Goal: Transaction & Acquisition: Purchase product/service

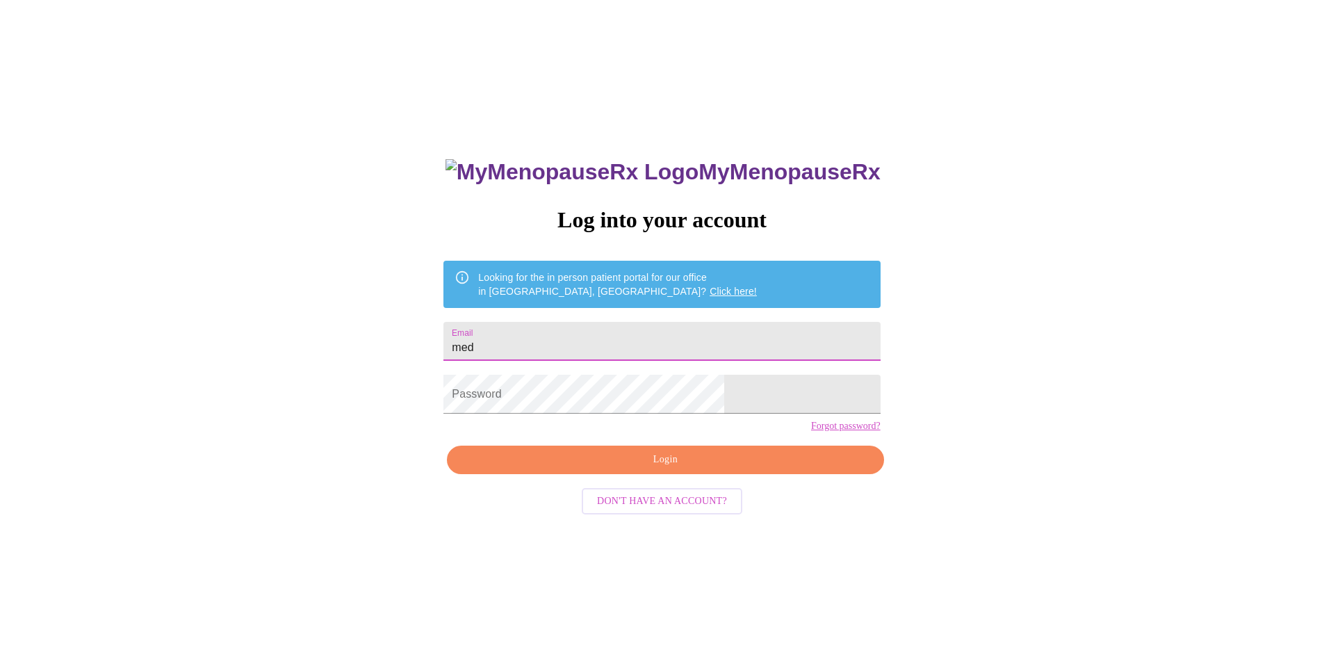
type input "[EMAIL_ADDRESS][DOMAIN_NAME]"
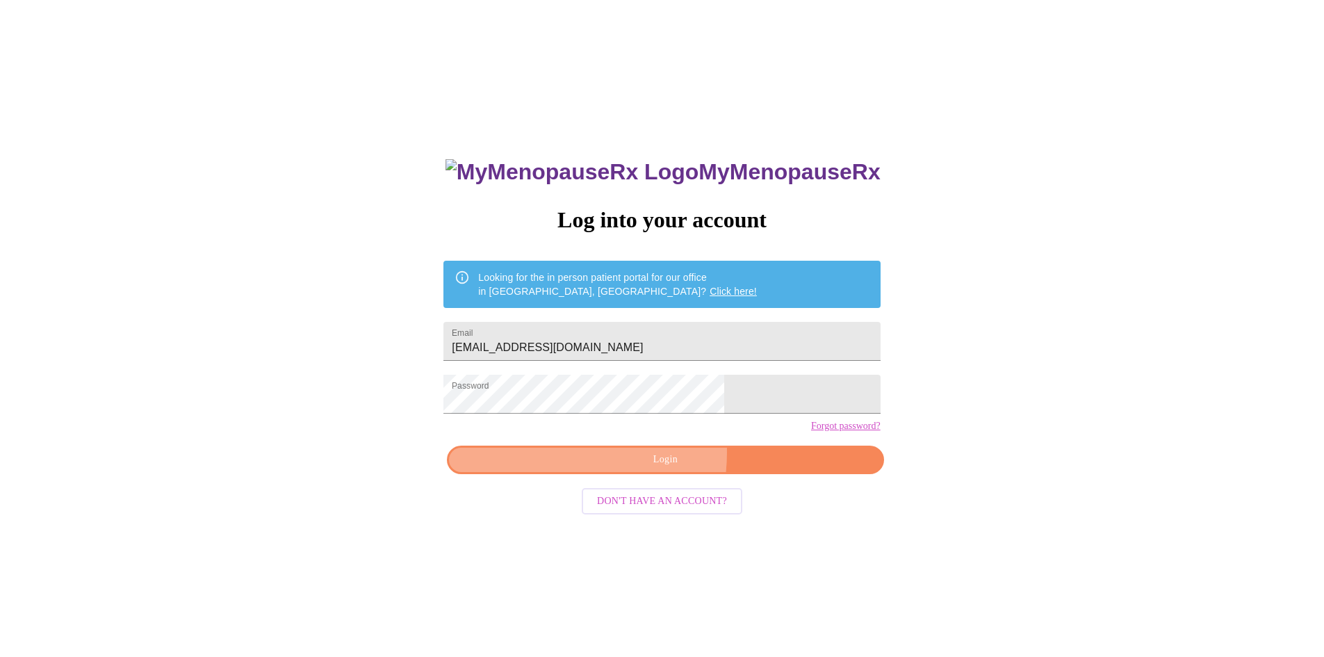
click at [612, 468] on span "Login" at bounding box center [665, 459] width 404 height 17
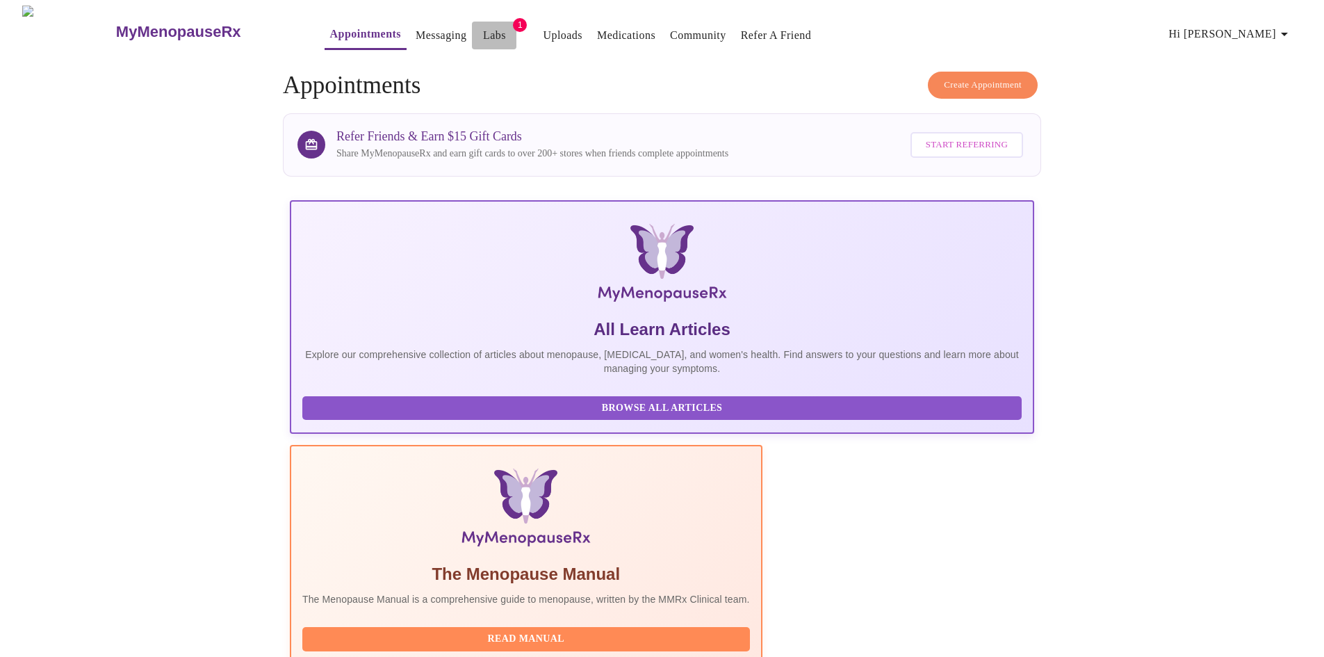
click at [483, 26] on link "Labs" at bounding box center [494, 35] width 23 height 19
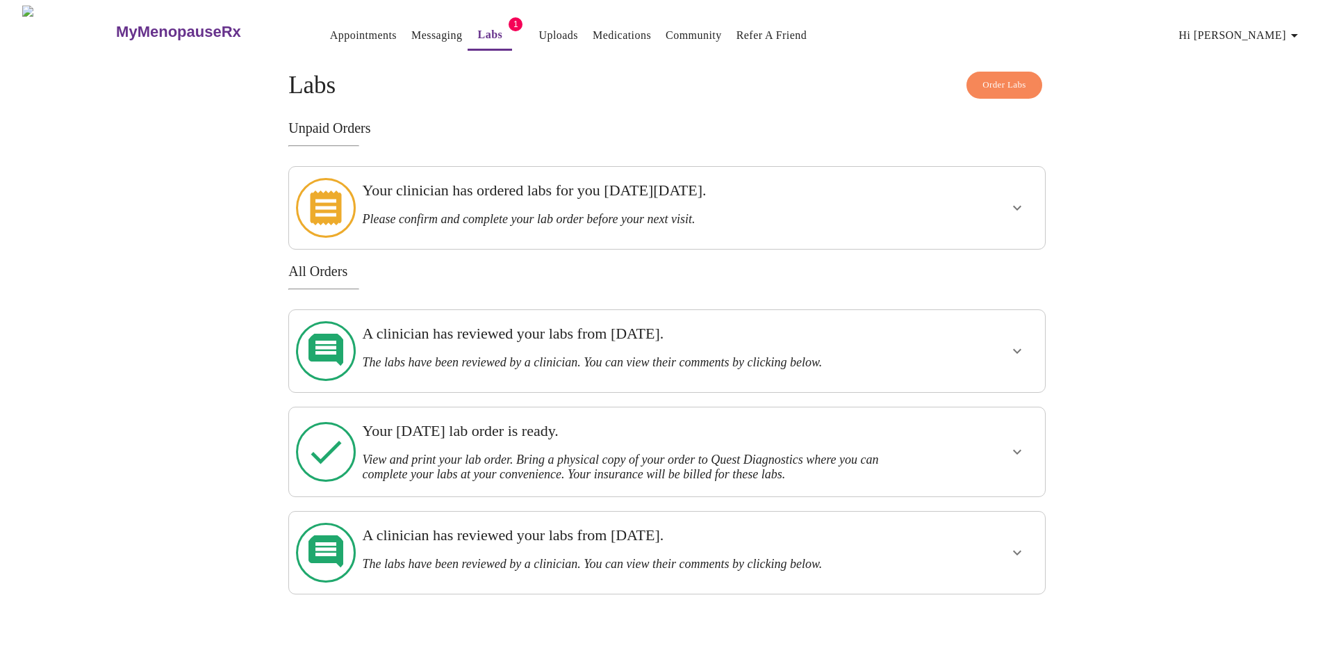
click at [532, 194] on h3 "Your clinician has ordered labs for you [DATE][DATE]." at bounding box center [630, 190] width 536 height 18
click at [1020, 199] on icon "show more" at bounding box center [1017, 207] width 17 height 17
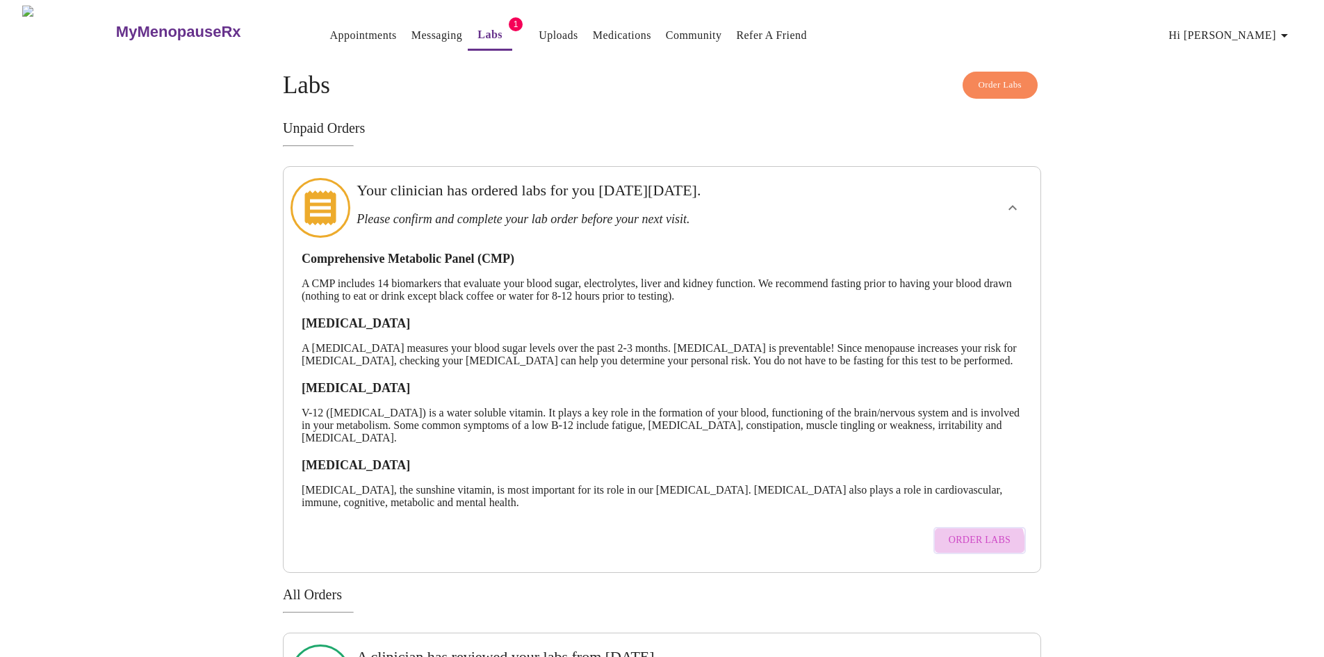
click at [972, 549] on span "Order Labs" at bounding box center [979, 540] width 62 height 17
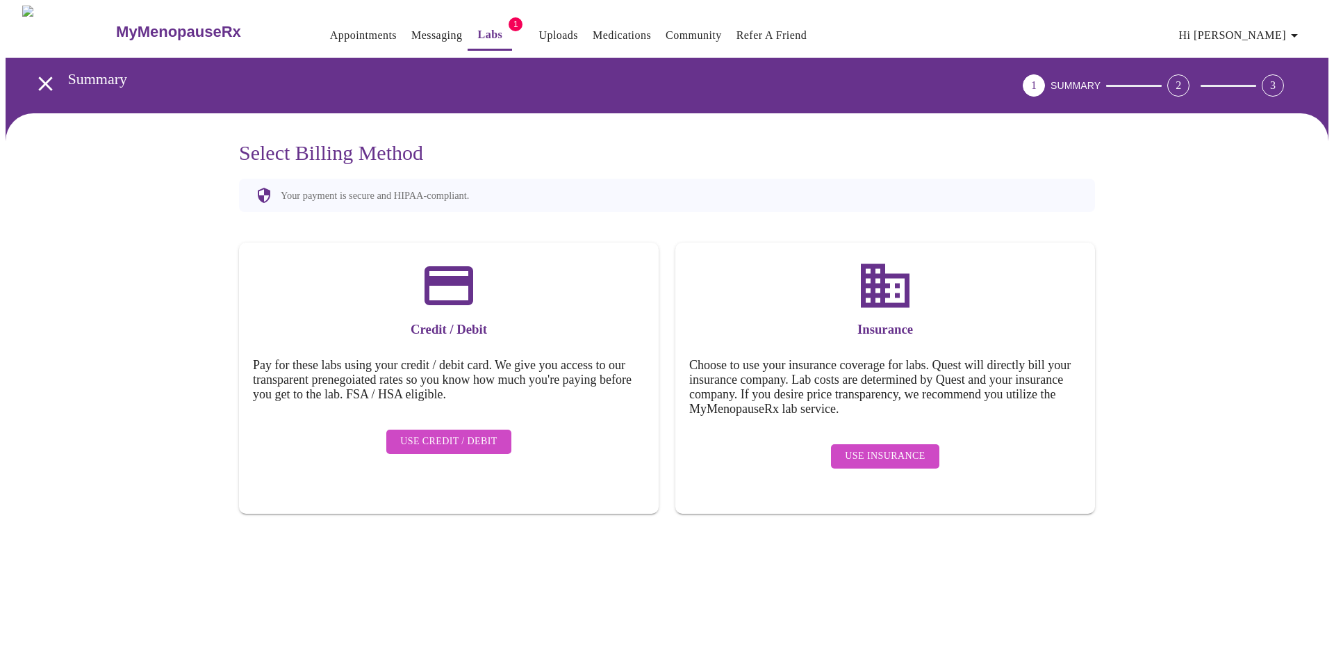
click at [496, 433] on button "Use Credit / Debit" at bounding box center [448, 441] width 125 height 24
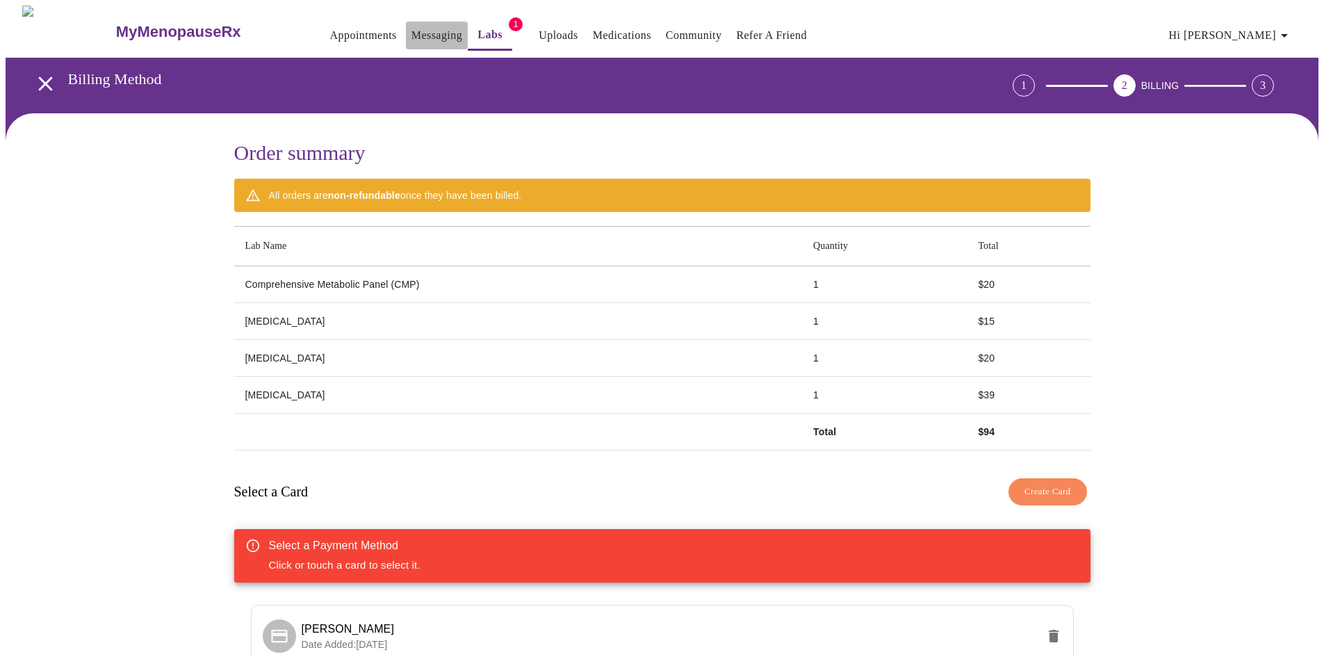
click at [411, 30] on link "Messaging" at bounding box center [436, 35] width 51 height 19
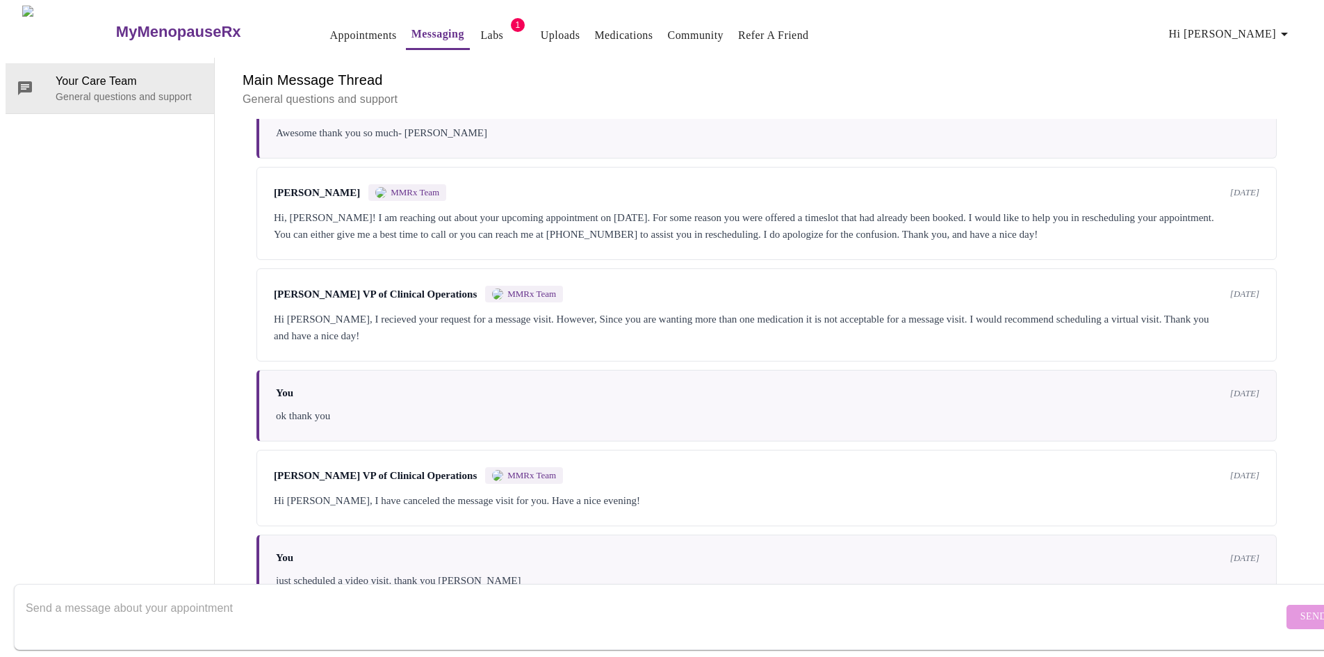
scroll to position [593, 0]
click at [293, 600] on textarea "Send a message about your appointment" at bounding box center [654, 616] width 1257 height 44
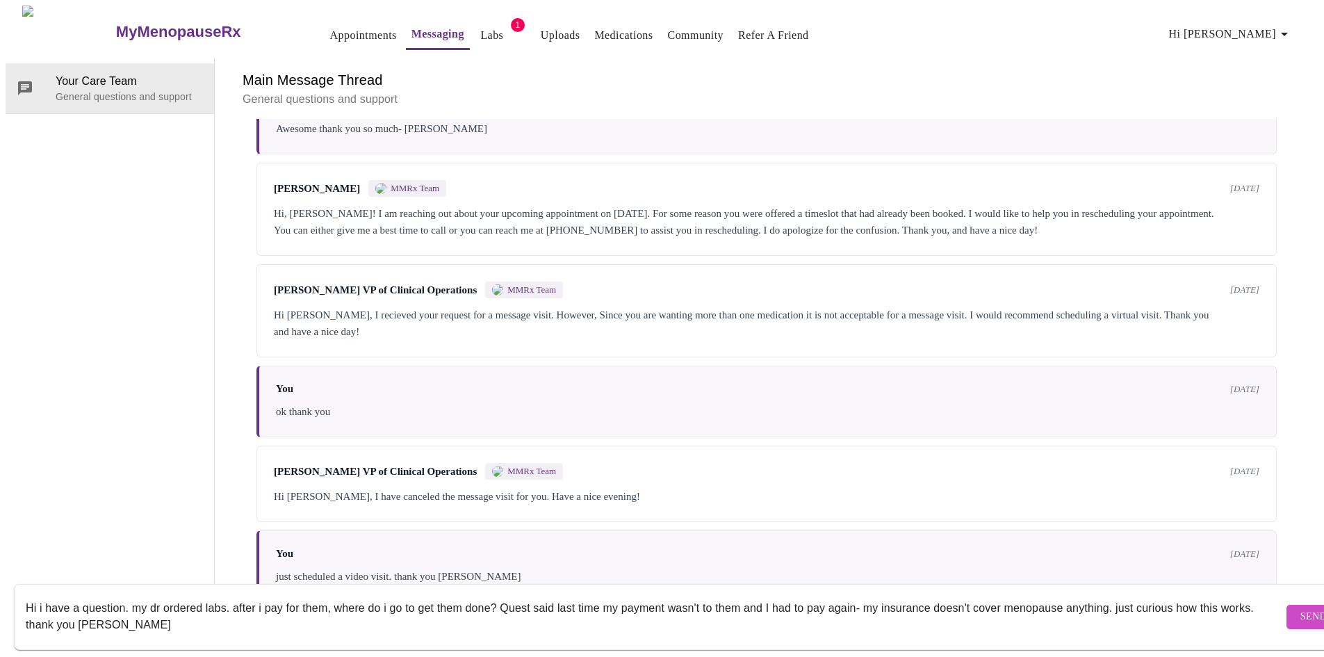
type textarea "Hi i have a question. my dr ordered labs. after i pay for them, where do i go t…"
click at [1300, 608] on span "Send" at bounding box center [1313, 616] width 26 height 17
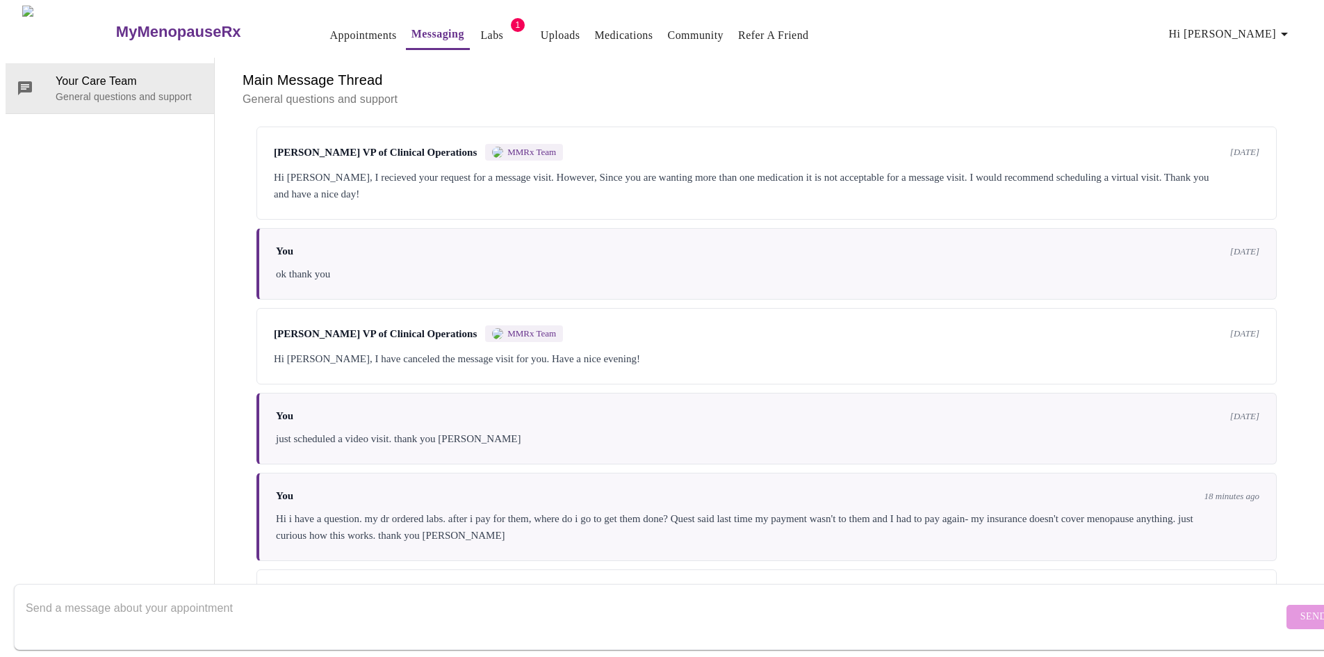
scroll to position [781, 0]
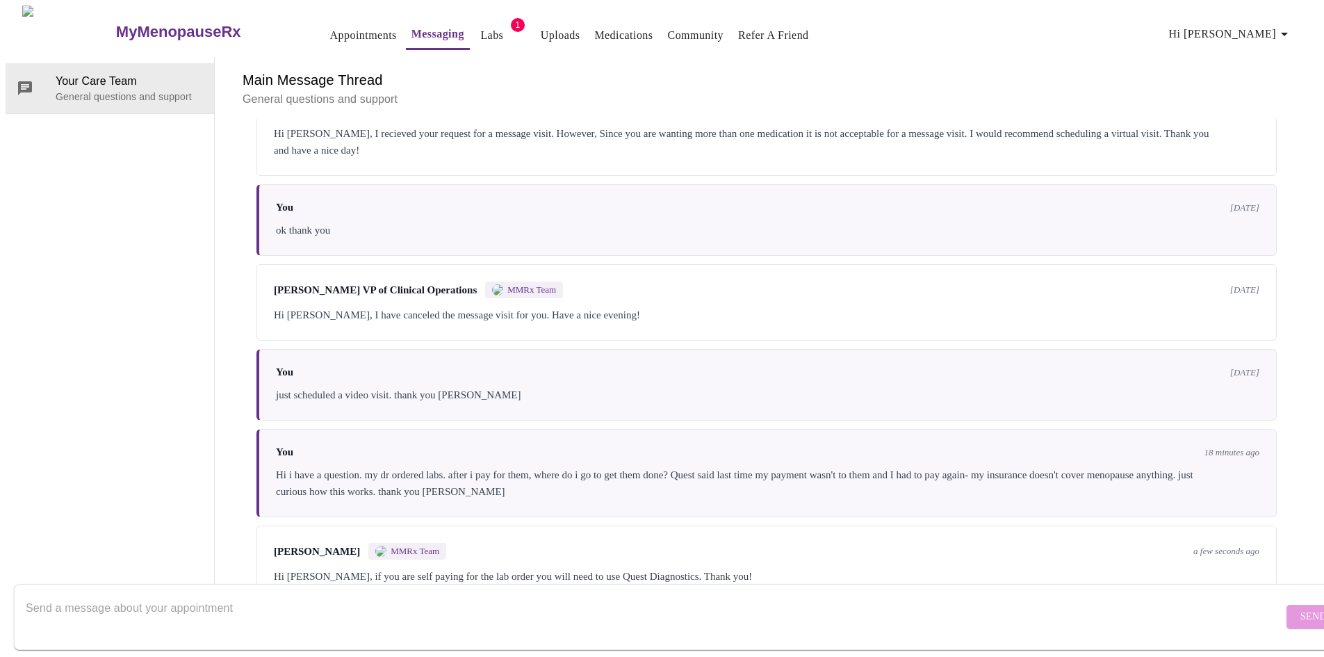
click at [110, 594] on textarea "Send a message about your appointment" at bounding box center [654, 616] width 1257 height 44
type textarea "Hi ok then I just go there and tell them which labs i need?"
click at [1300, 608] on span "Send" at bounding box center [1313, 616] width 26 height 17
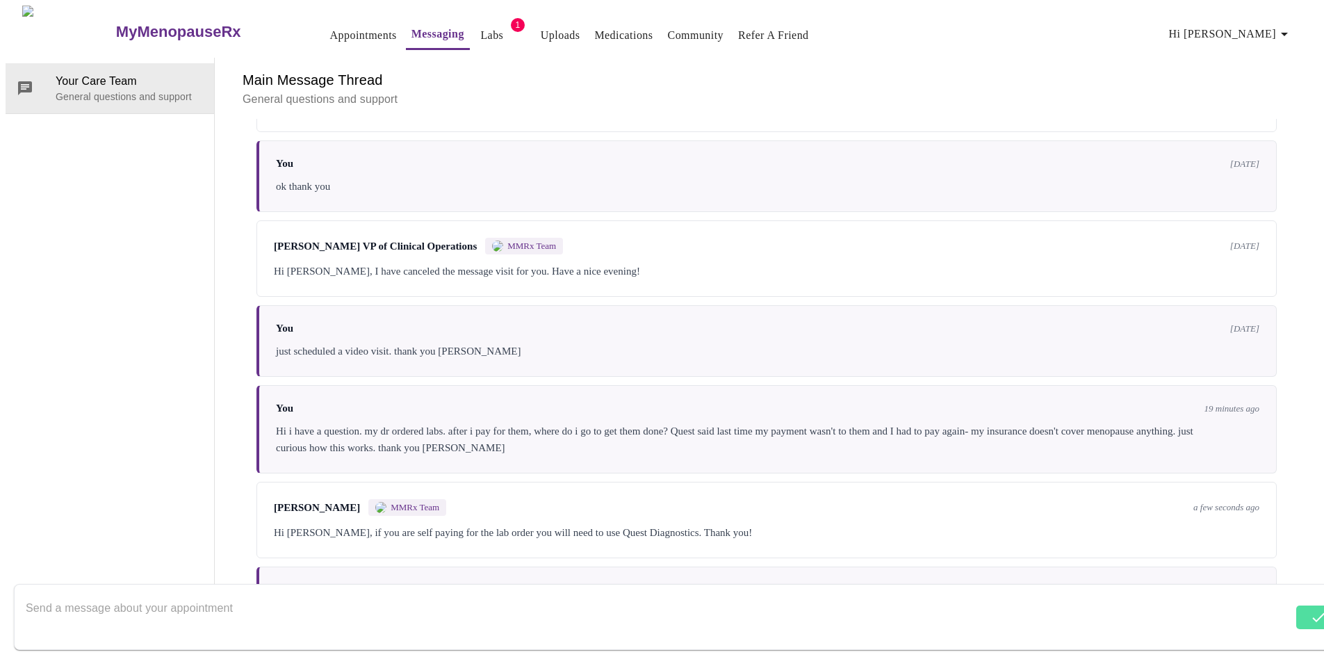
scroll to position [864, 0]
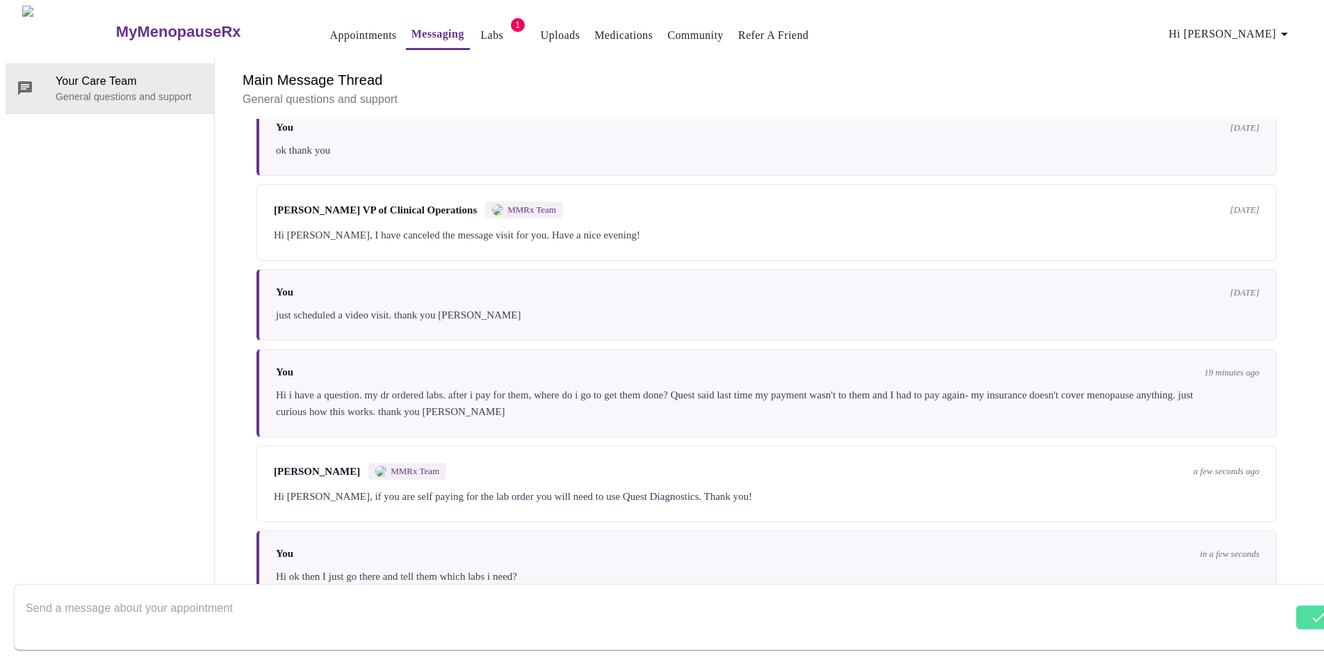
click at [147, 594] on textarea "Send a message about your appointment" at bounding box center [659, 616] width 1267 height 44
type textarea "do i still have to pay for the lab order here?"
click at [1300, 608] on span "Send" at bounding box center [1313, 616] width 26 height 17
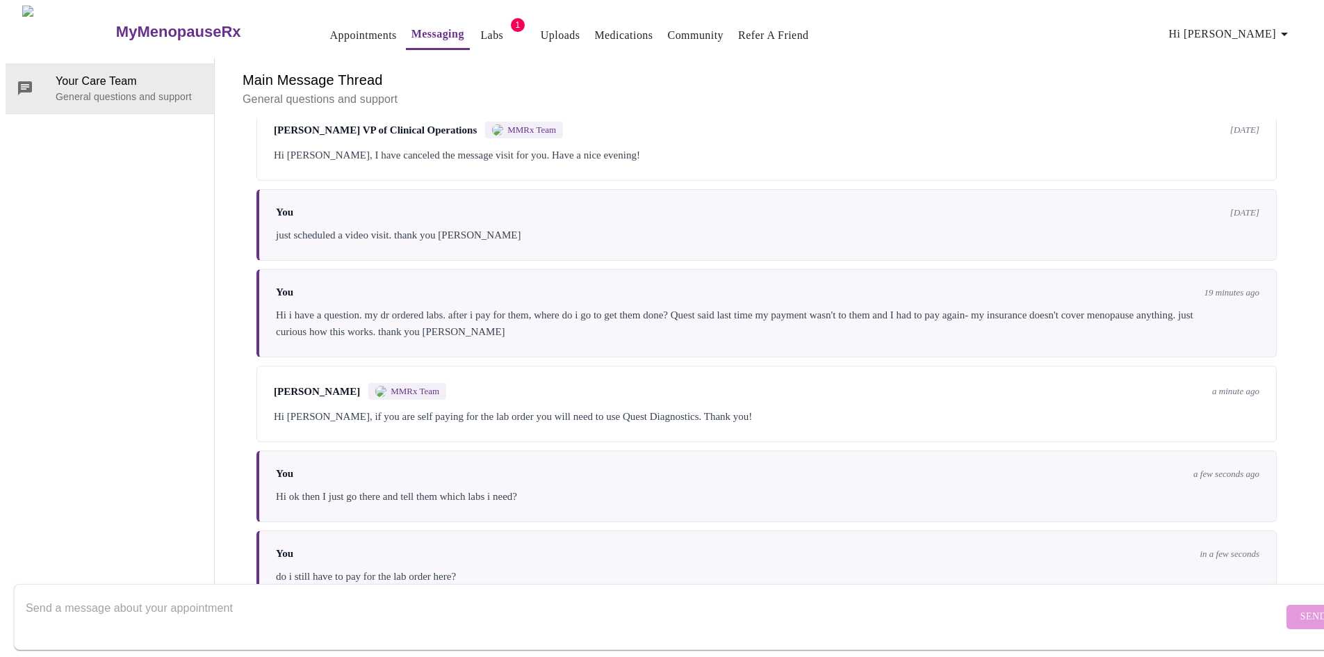
scroll to position [0, 0]
click at [480, 33] on link "Labs" at bounding box center [491, 35] width 23 height 19
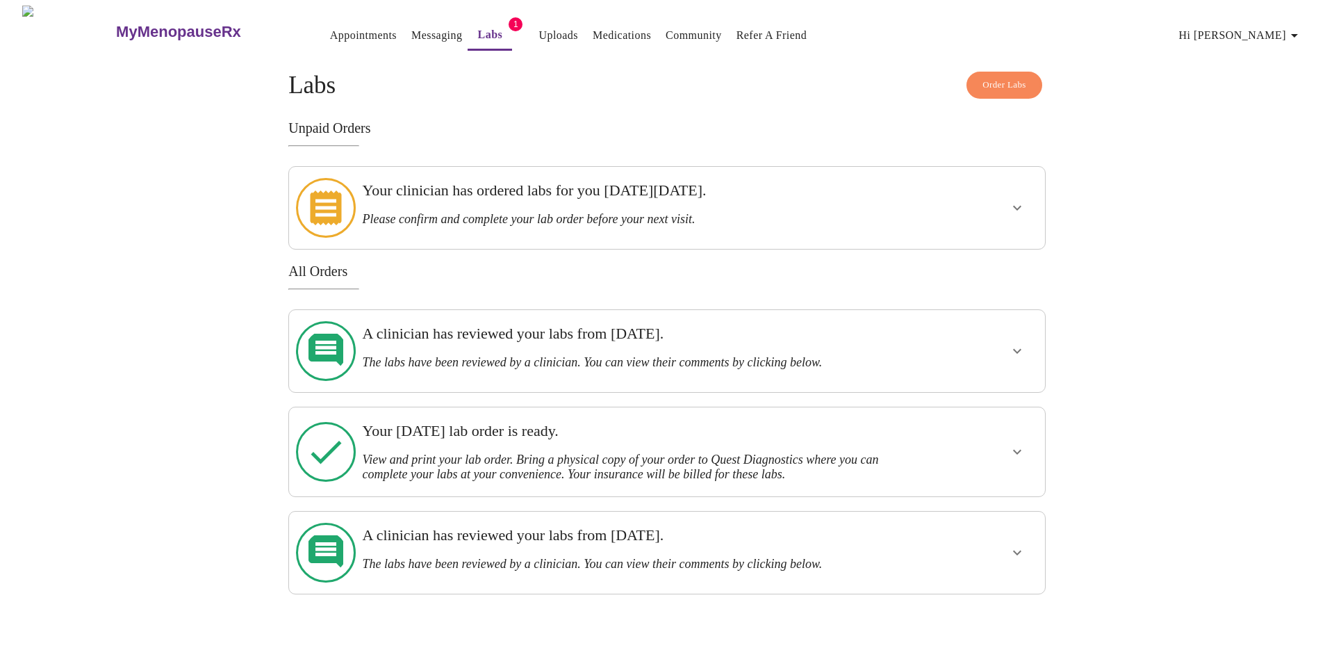
click at [479, 199] on h3 "Your clinician has ordered labs for you [DATE][DATE]." at bounding box center [630, 190] width 536 height 18
click at [1013, 199] on icon "show more" at bounding box center [1017, 207] width 17 height 17
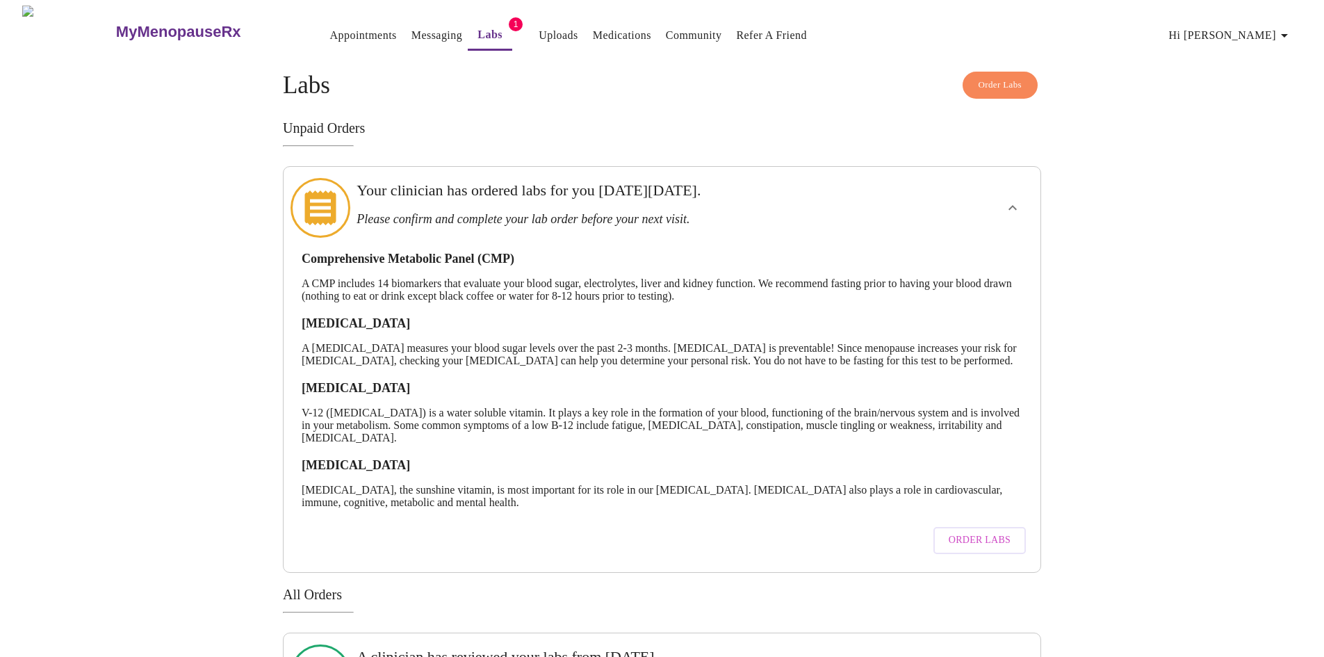
click at [411, 26] on link "Messaging" at bounding box center [436, 35] width 51 height 19
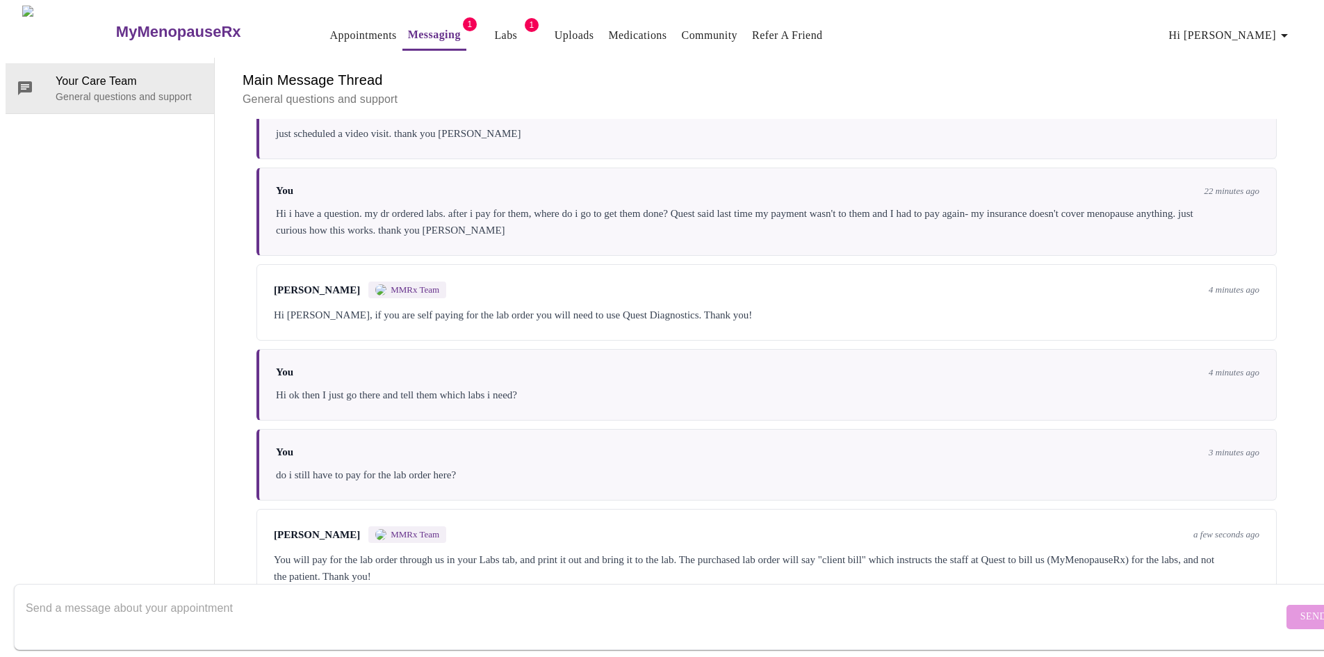
scroll to position [1052, 0]
click at [235, 594] on textarea "Send a message about your appointment" at bounding box center [654, 616] width 1257 height 44
type textarea "oh my gosh that's great. thank you so much. i really appreciate your help. [PER…"
click at [1286, 613] on button "Send" at bounding box center [1313, 616] width 54 height 24
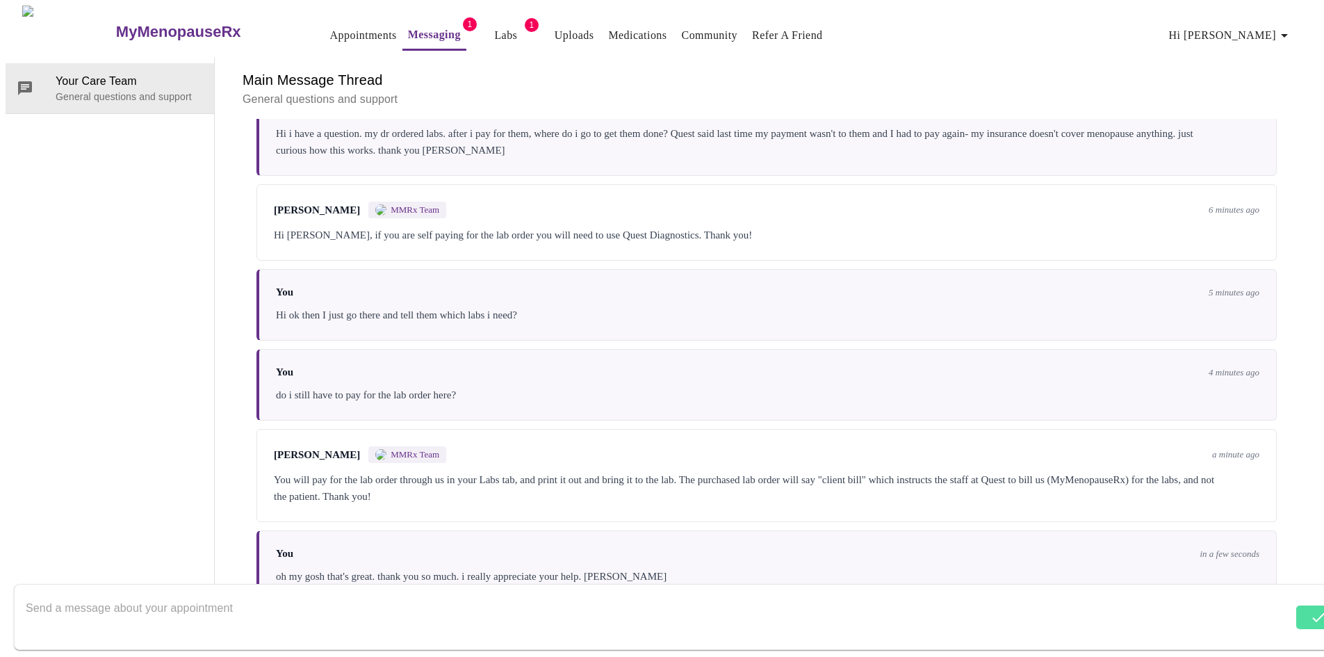
scroll to position [0, 0]
click at [494, 29] on link "Labs" at bounding box center [505, 35] width 23 height 19
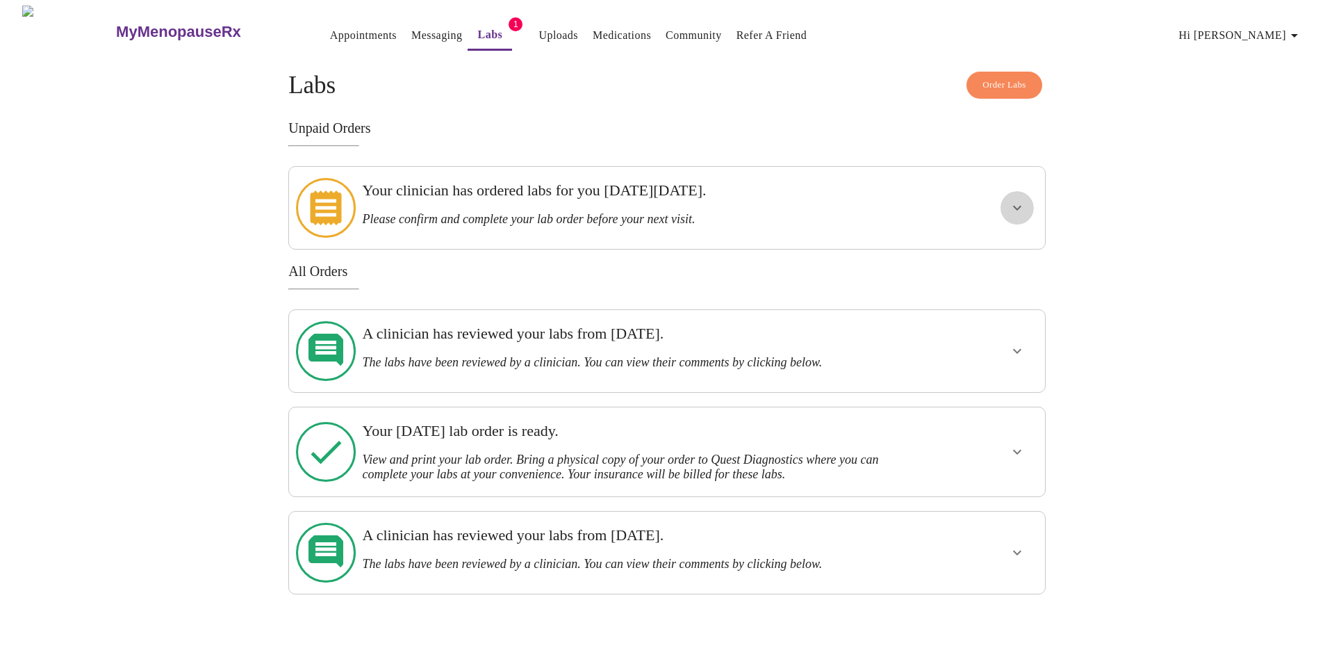
click at [1023, 204] on icon "show more" at bounding box center [1017, 207] width 17 height 17
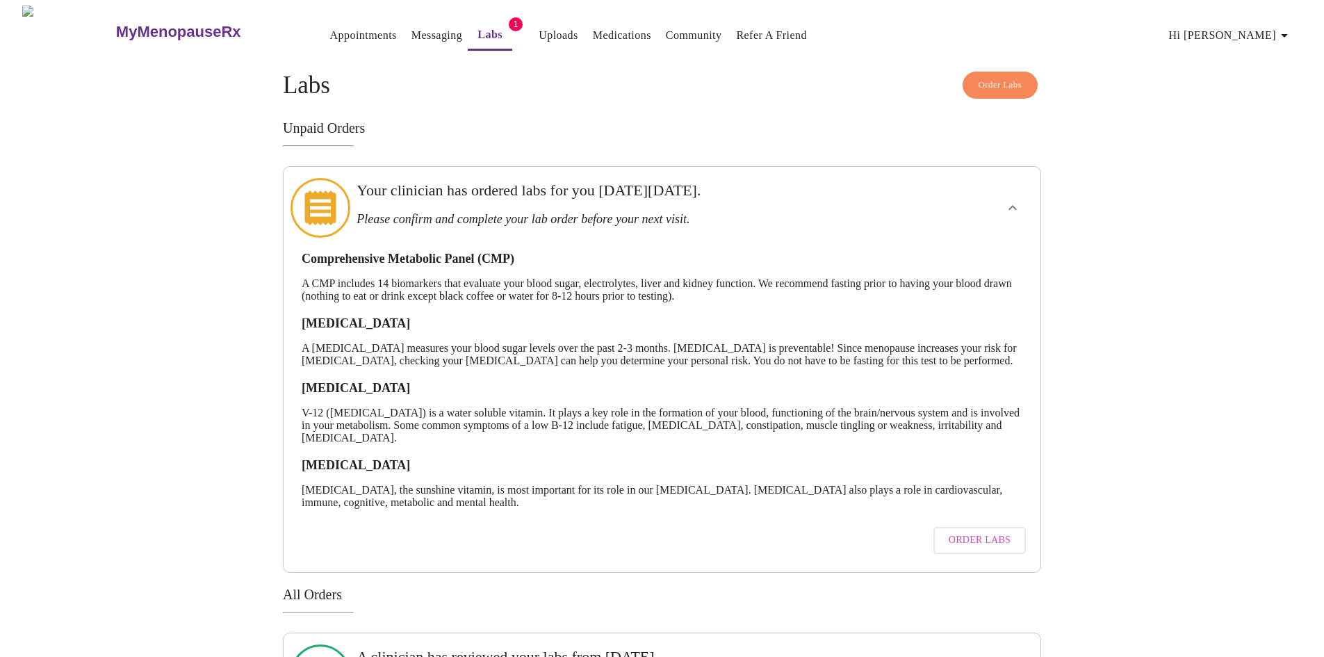
click at [996, 549] on span "Order Labs" at bounding box center [979, 540] width 62 height 17
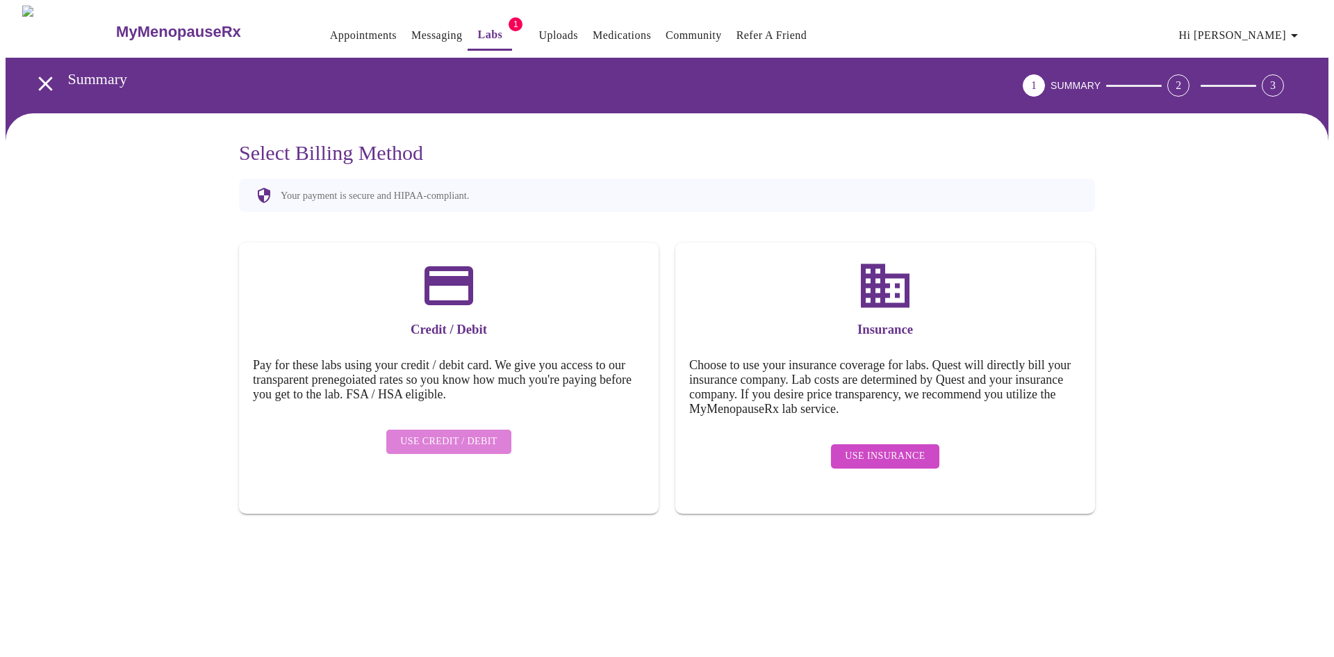
click at [451, 433] on span "Use Credit / Debit" at bounding box center [448, 441] width 97 height 17
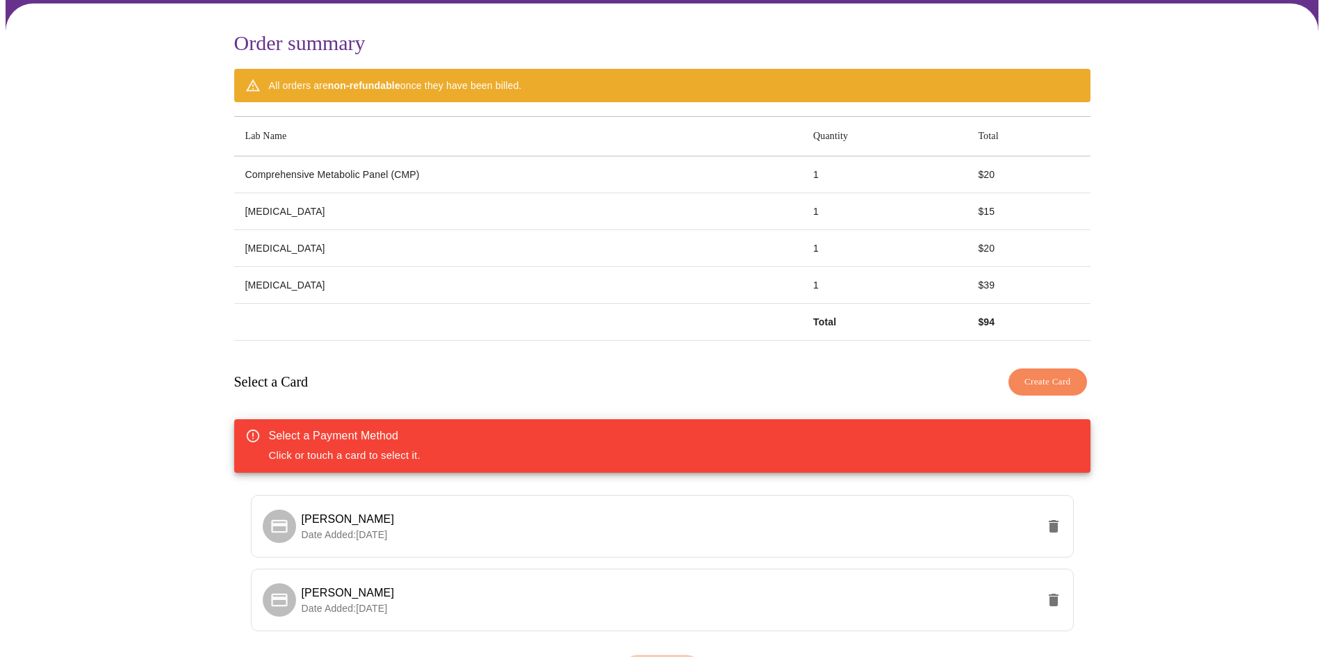
scroll to position [212, 0]
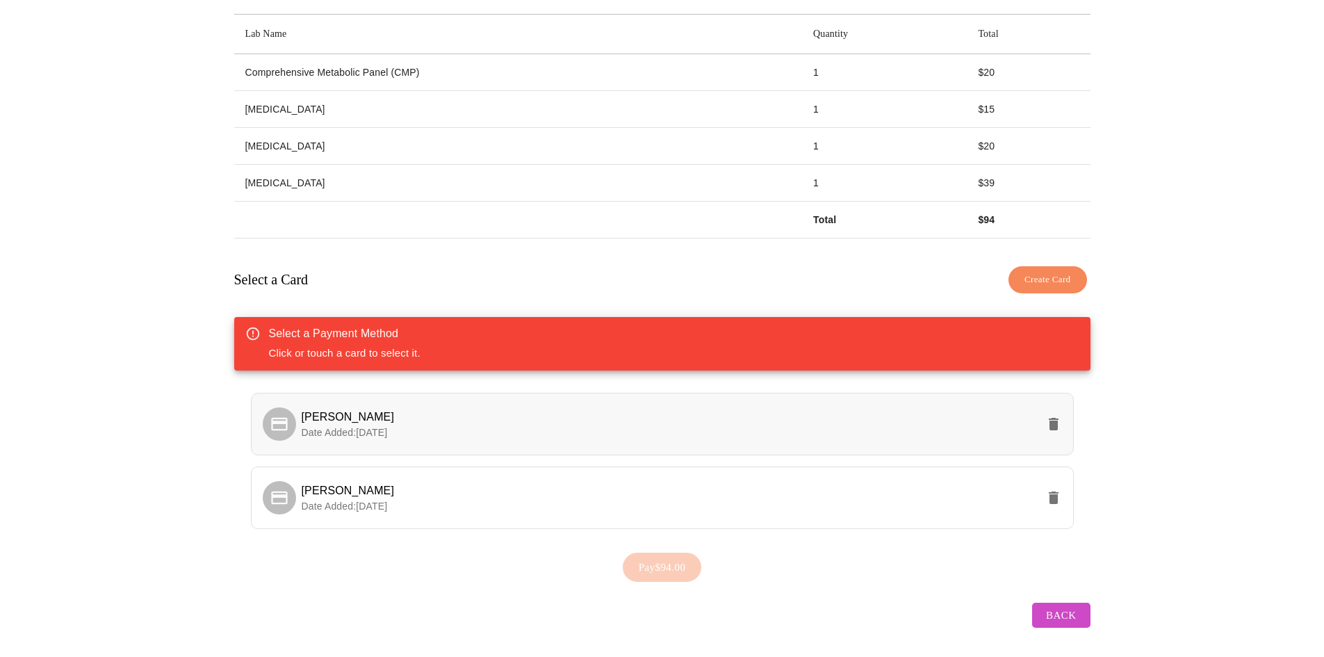
click at [447, 430] on p "Date Added: [DATE]" at bounding box center [669, 432] width 735 height 14
click at [669, 566] on span "Pay $94.00" at bounding box center [662, 567] width 47 height 18
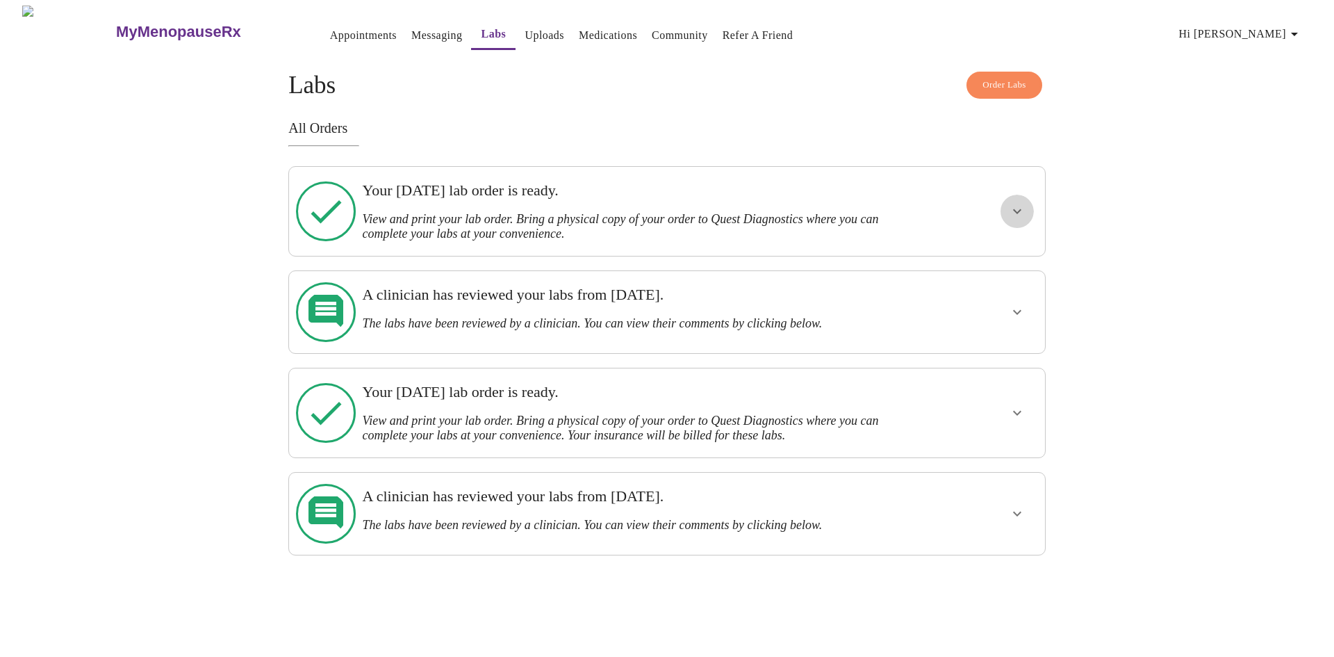
click at [1028, 196] on button "show more" at bounding box center [1017, 211] width 33 height 33
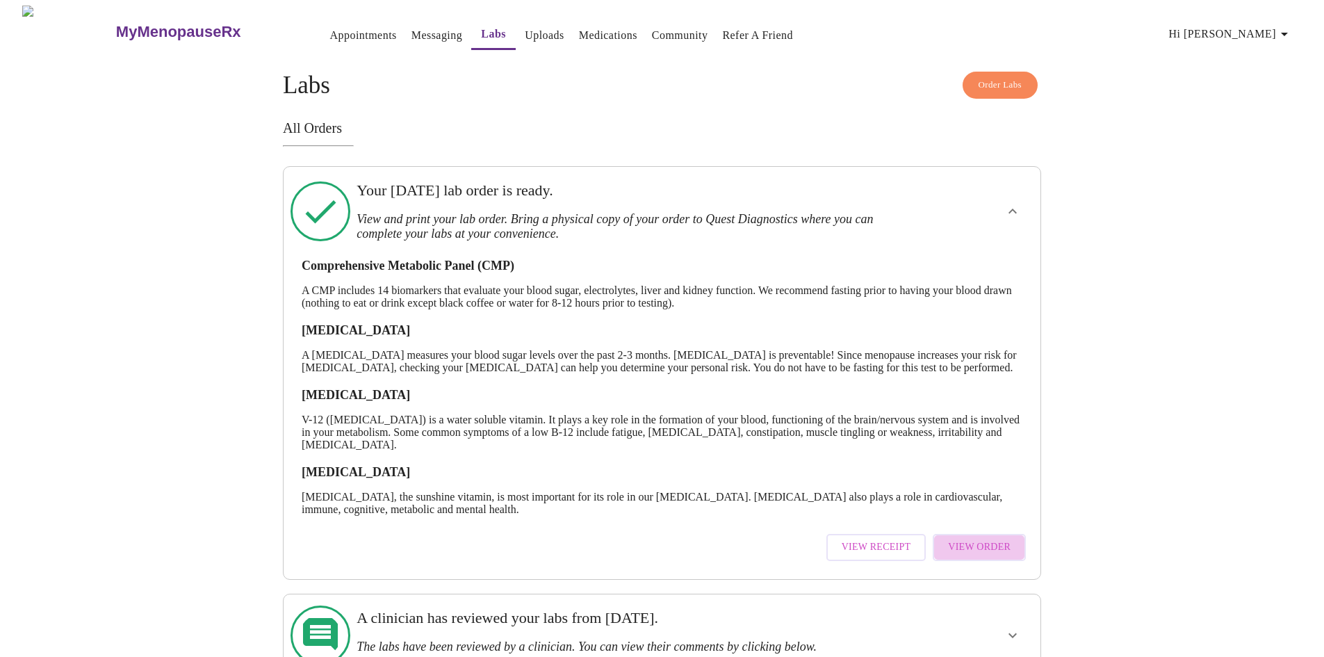
click at [994, 556] on span "View Order" at bounding box center [979, 546] width 63 height 17
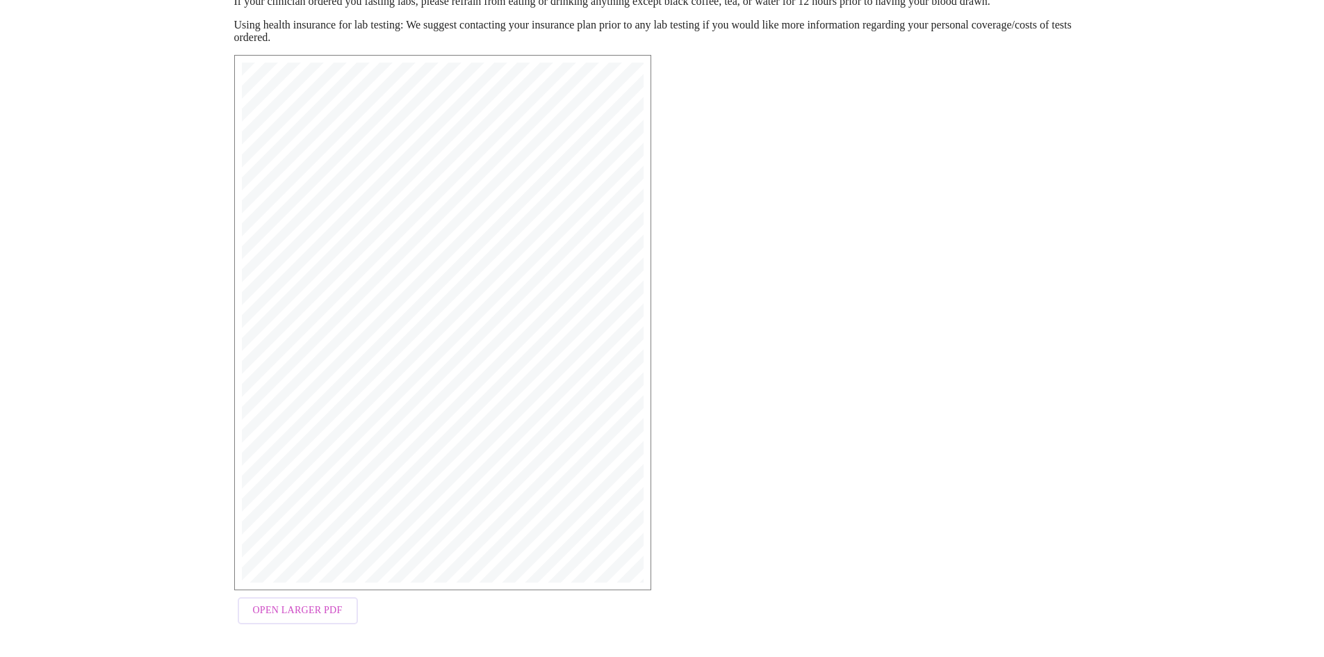
scroll to position [198, 0]
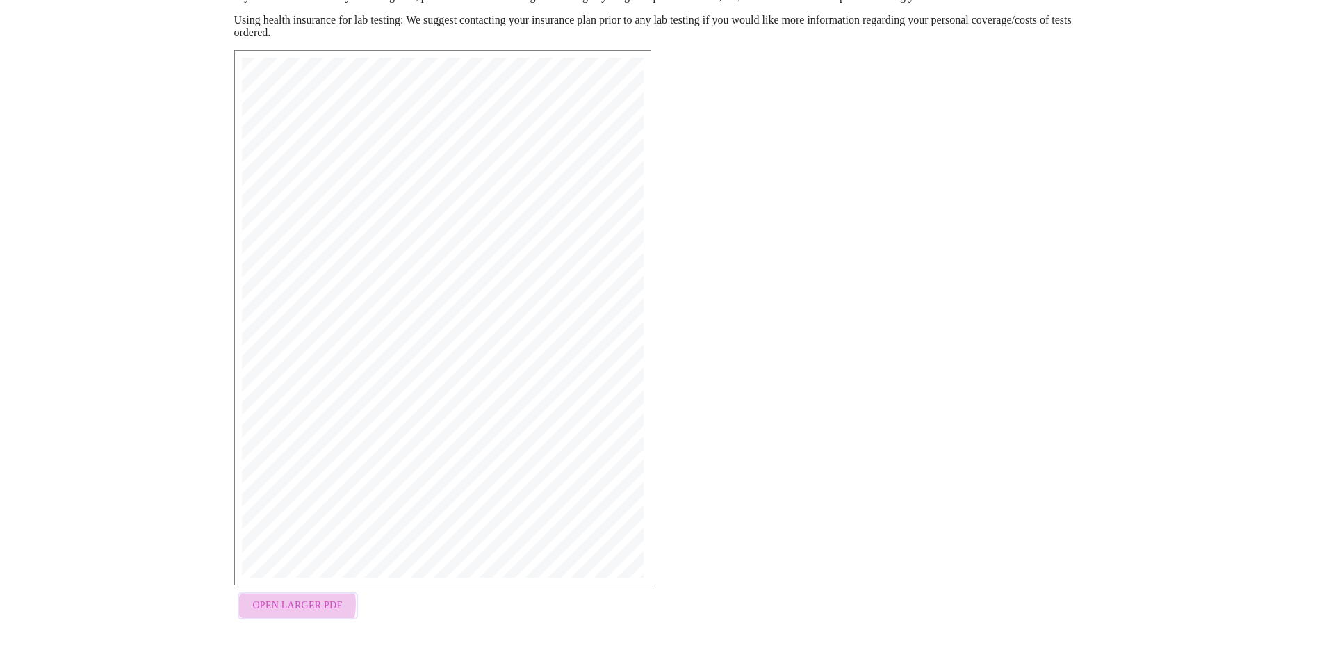
click at [286, 607] on span "Open Larger PDF" at bounding box center [298, 605] width 90 height 17
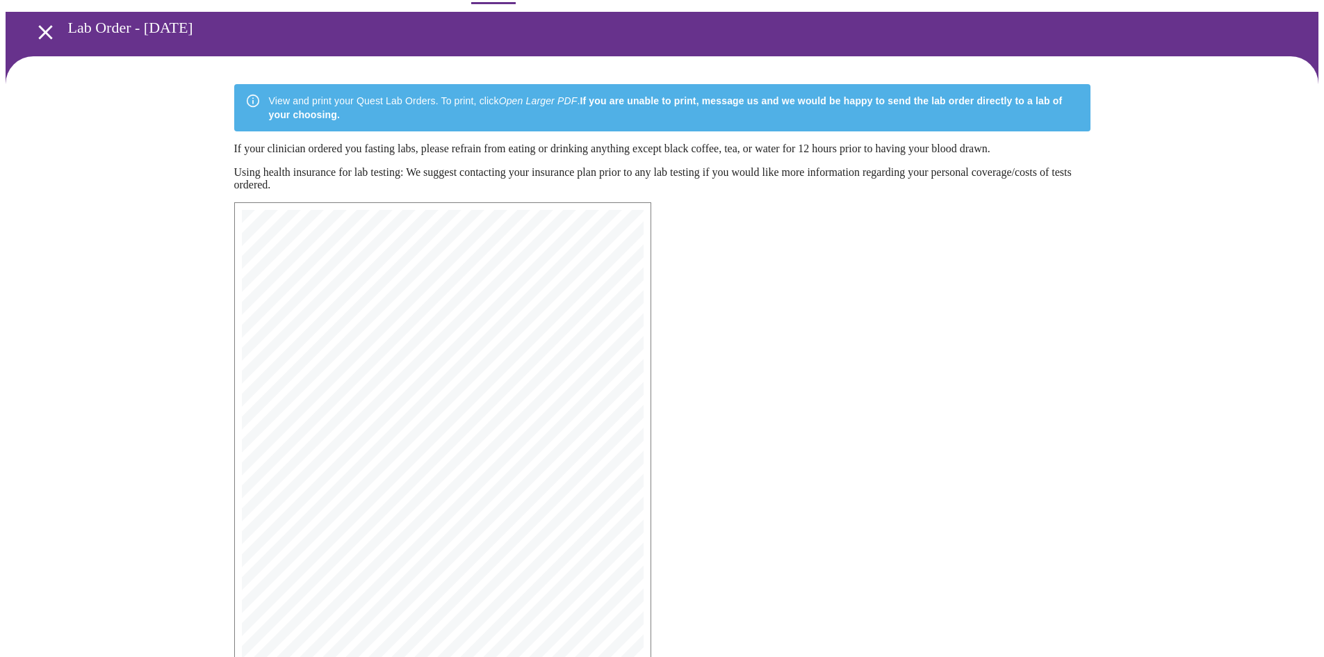
scroll to position [0, 0]
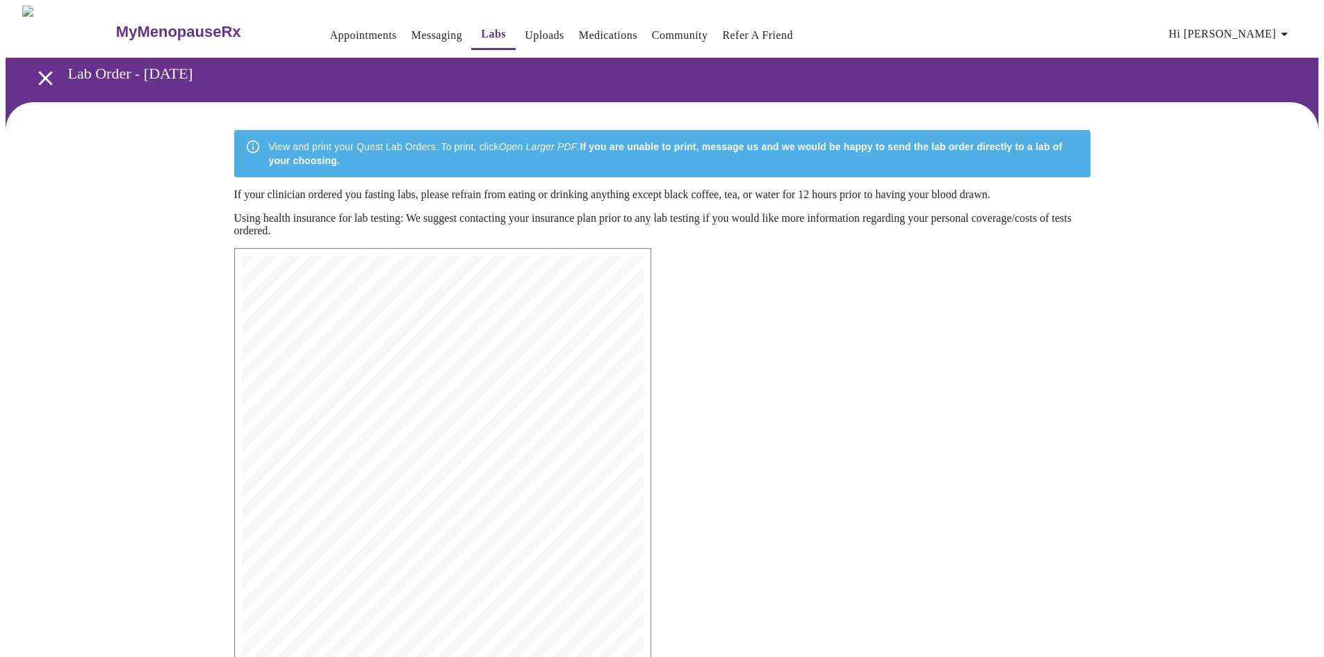
click at [411, 33] on link "Messaging" at bounding box center [436, 35] width 51 height 19
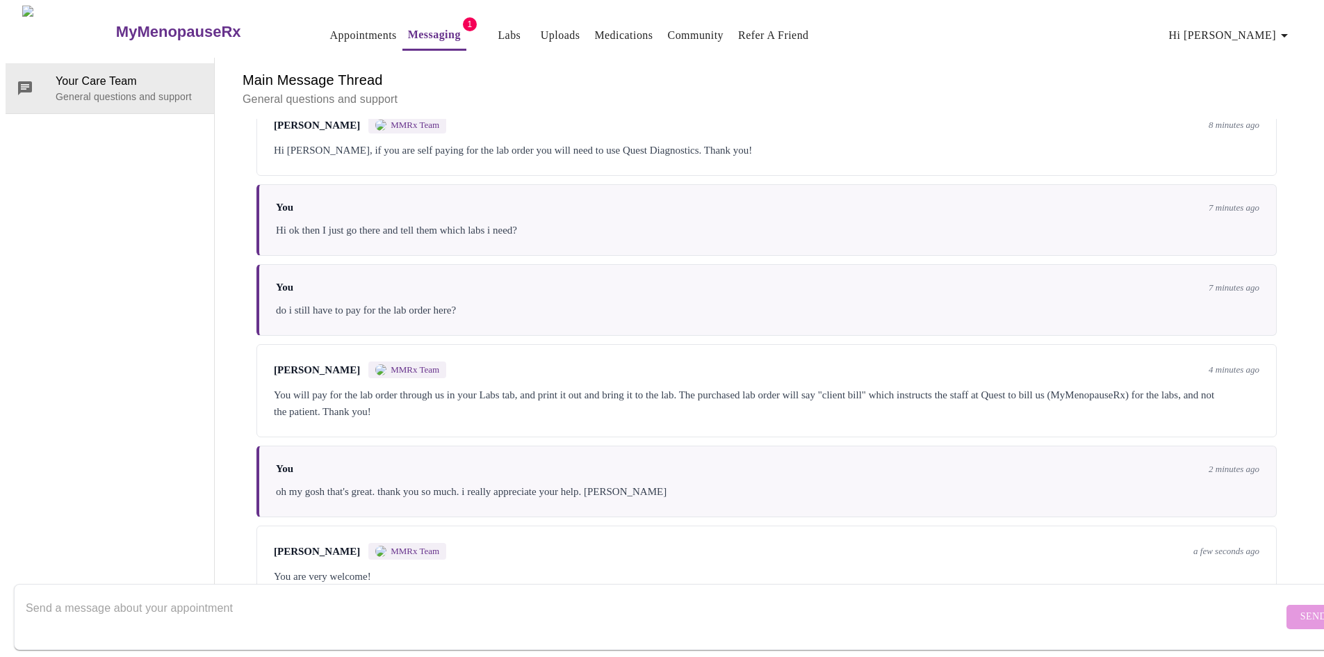
scroll to position [1223, 0]
